Goal: Task Accomplishment & Management: Manage account settings

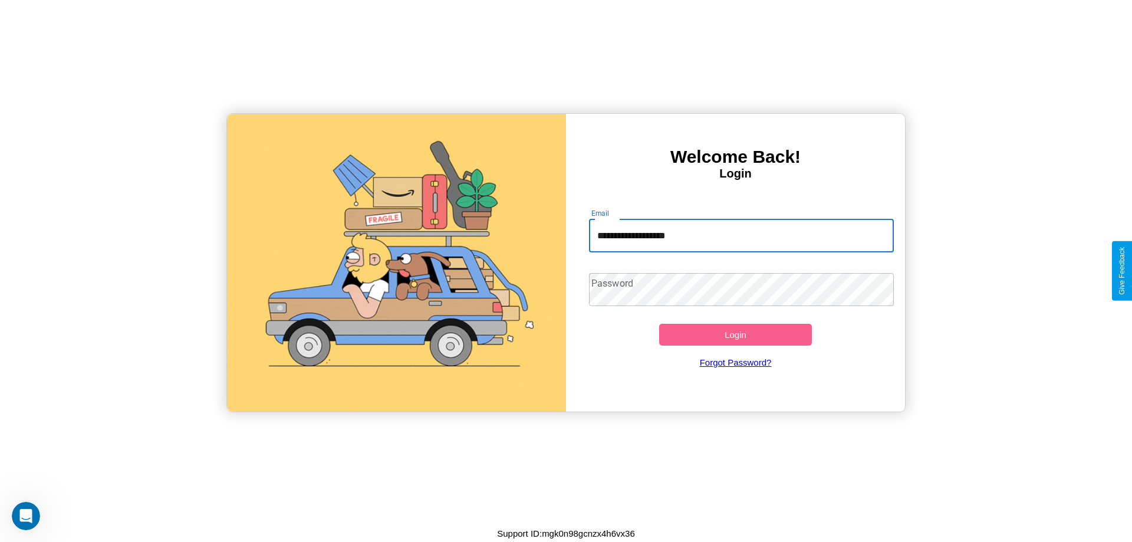
type input "**********"
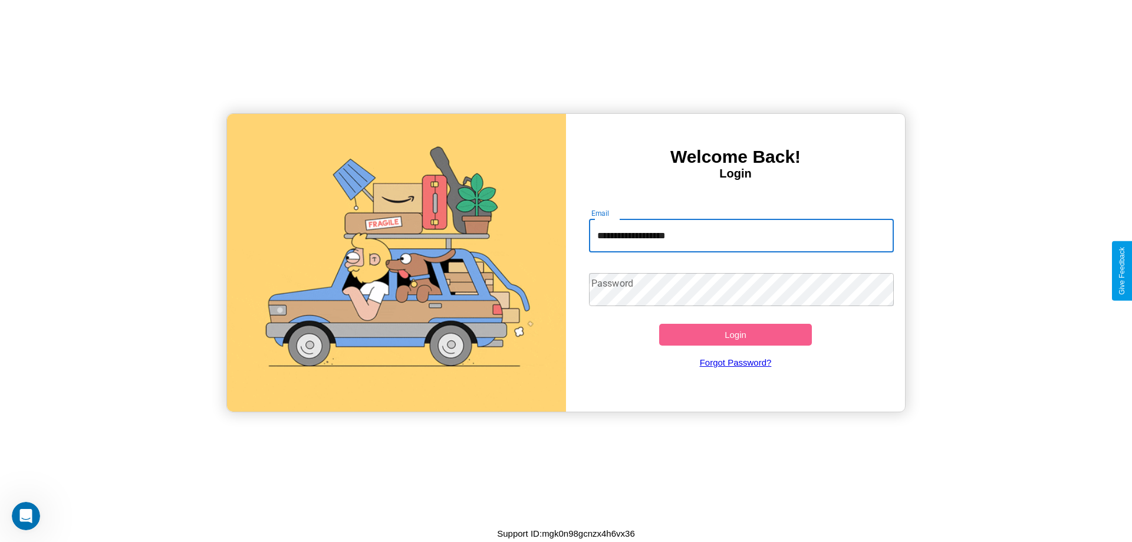
click at [736, 334] on button "Login" at bounding box center [735, 335] width 153 height 22
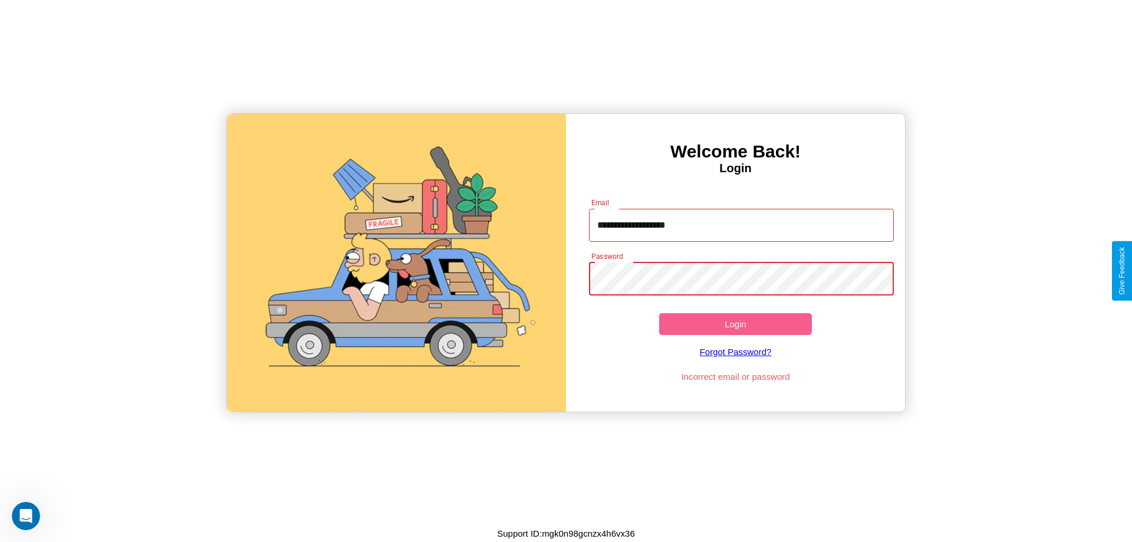
click at [736, 324] on button "Login" at bounding box center [735, 324] width 153 height 22
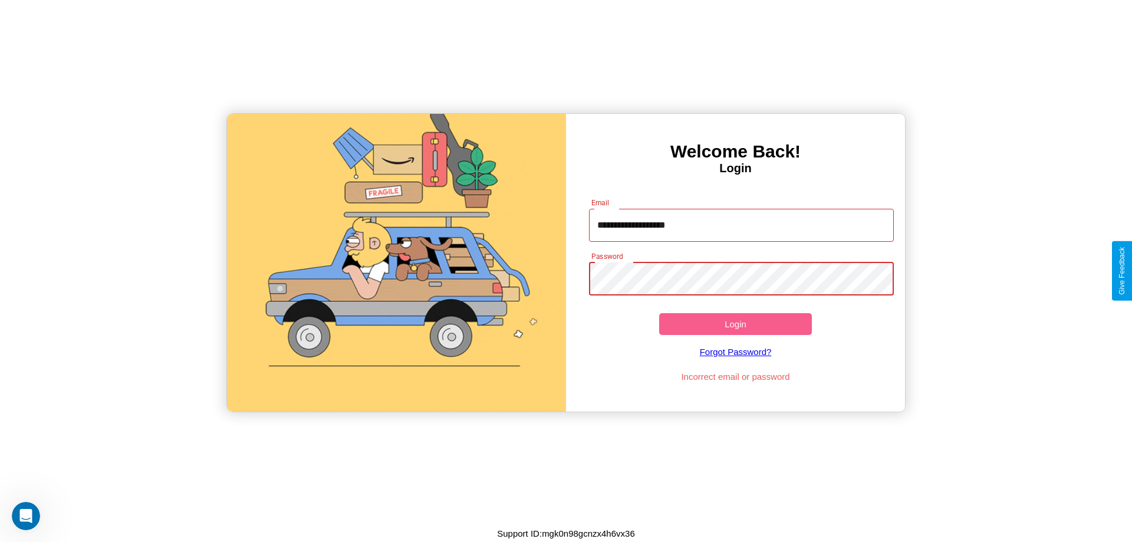
click at [736, 324] on button "Login" at bounding box center [735, 324] width 153 height 22
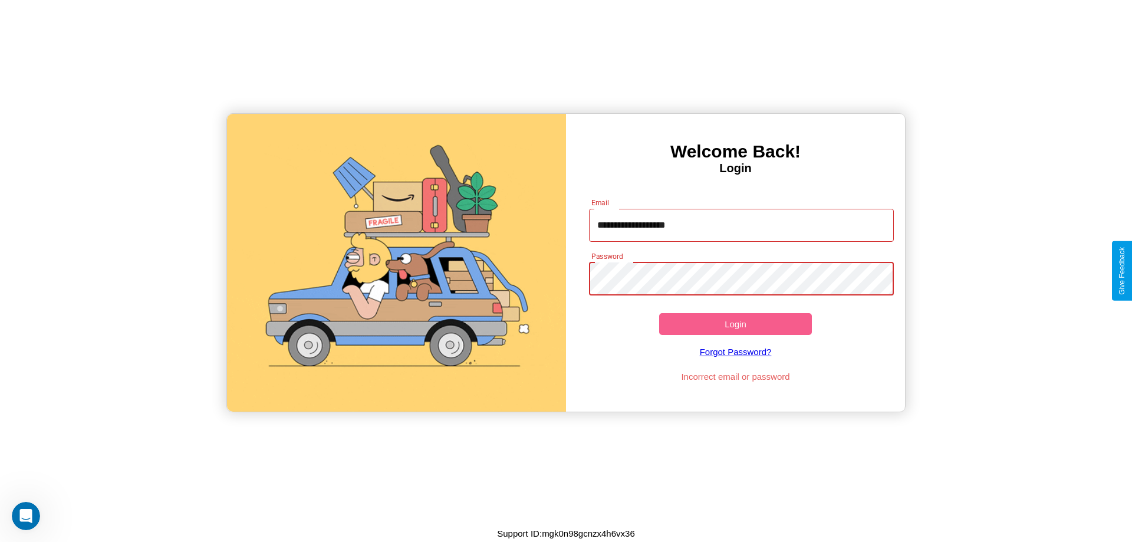
click at [736, 324] on button "Login" at bounding box center [735, 324] width 153 height 22
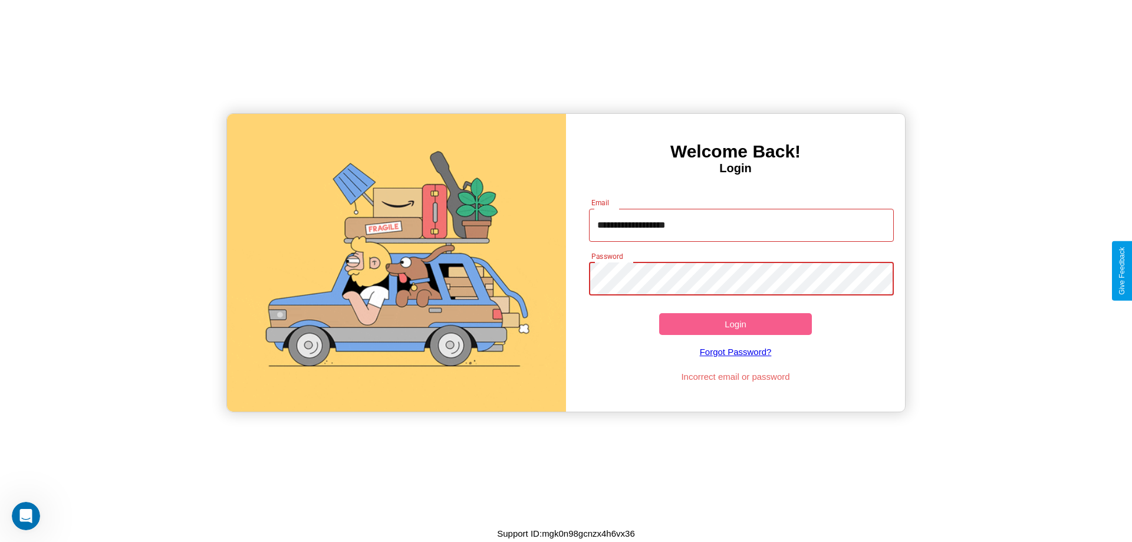
click at [736, 324] on button "Login" at bounding box center [735, 324] width 153 height 22
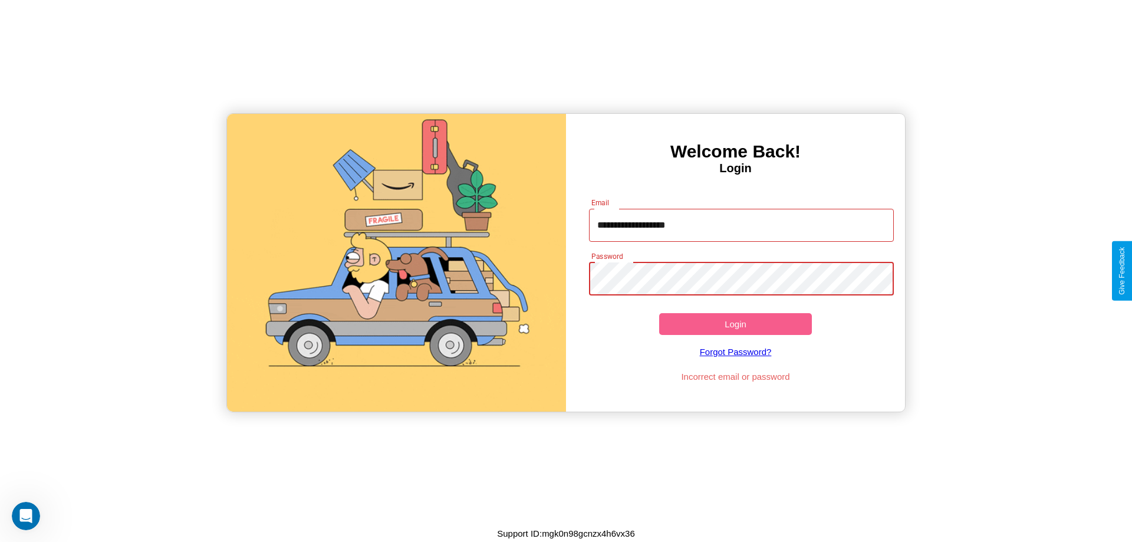
click at [736, 324] on button "Login" at bounding box center [735, 324] width 153 height 22
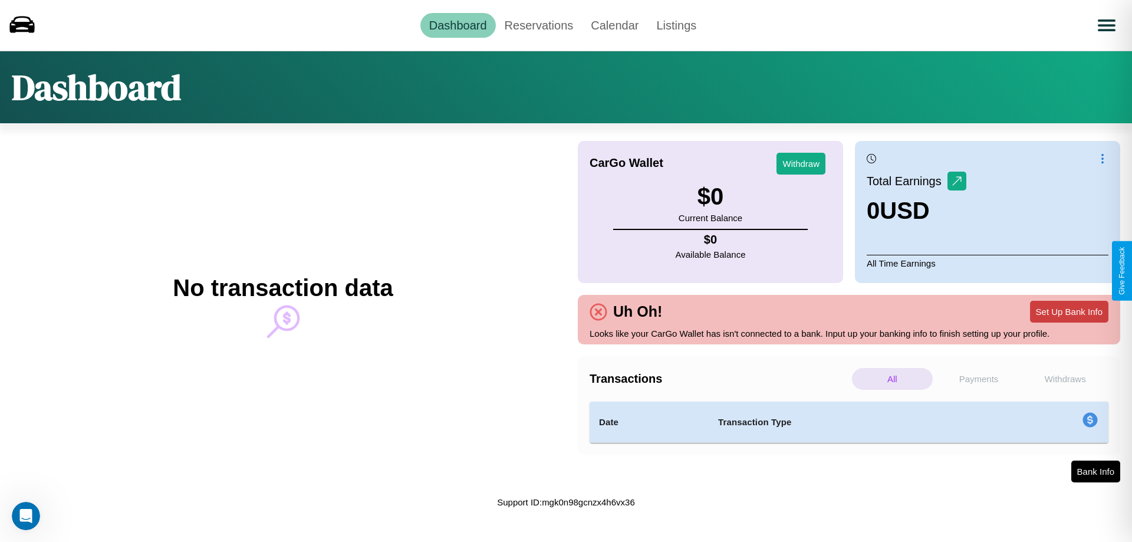
click at [1069, 311] on button "Set Up Bank Info" at bounding box center [1069, 312] width 78 height 22
